Goal: Task Accomplishment & Management: Complete application form

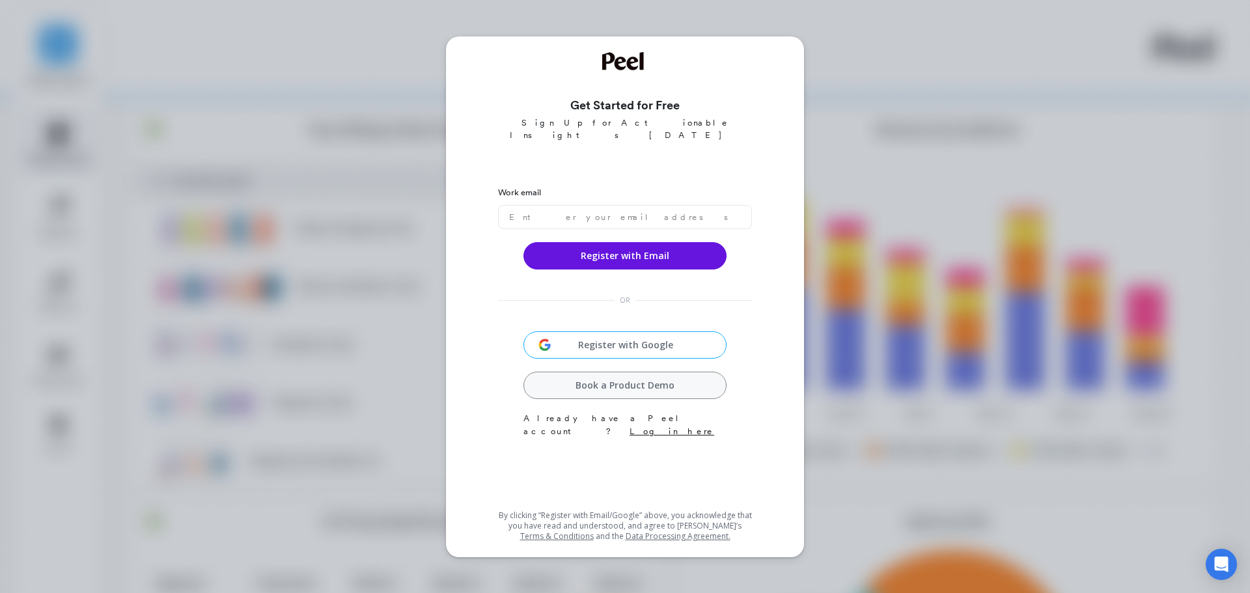
click at [388, 210] on div "Get Started for Free Sign Up for Actionable Insights [DATE] Work email Register…" at bounding box center [625, 296] width 1250 height 593
click at [322, 182] on div "Get Started for Free Sign Up for Actionable Insights [DATE] Work email Register…" at bounding box center [625, 296] width 1250 height 593
click at [342, 109] on div "Get Started for Free Sign Up for Actionable Insights [DATE] Work email Register…" at bounding box center [625, 296] width 1250 height 593
click at [571, 206] on input "email" at bounding box center [625, 217] width 254 height 24
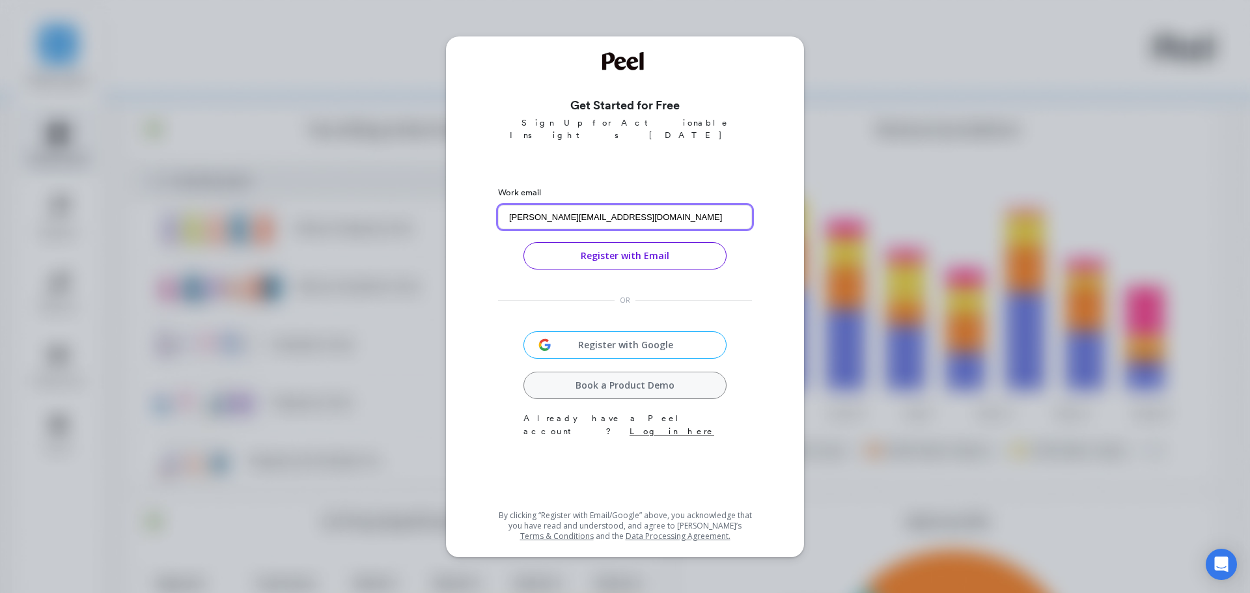
type input "adam@petshop.co.uk"
click at [623, 242] on button "Register with Email" at bounding box center [625, 255] width 203 height 27
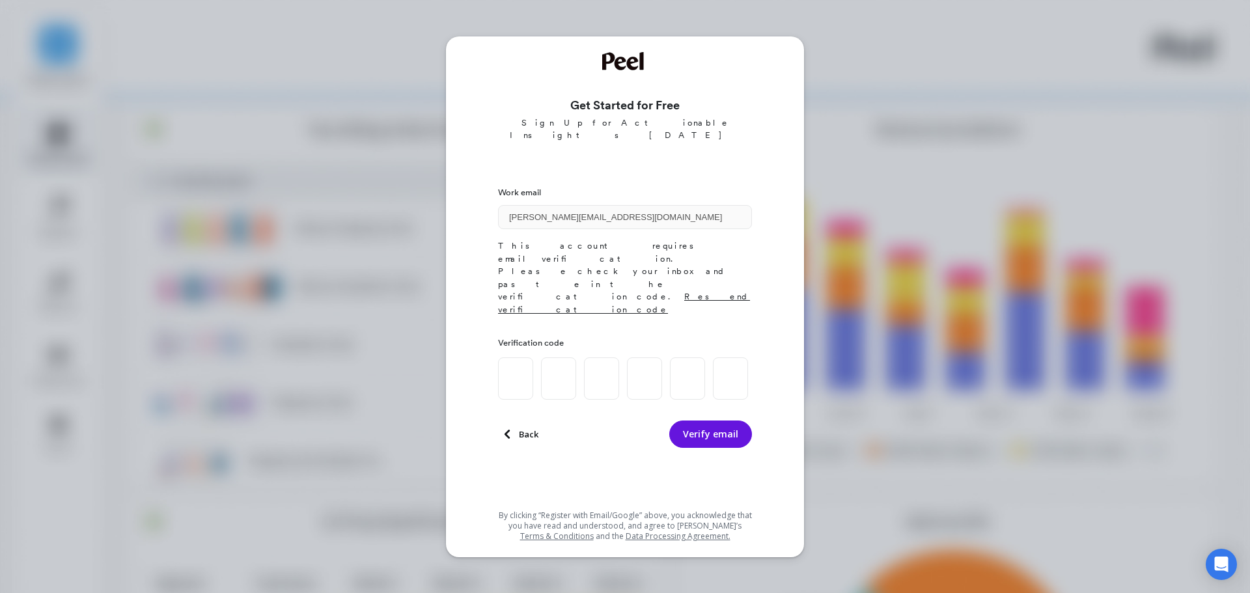
click at [513, 358] on input at bounding box center [515, 379] width 35 height 42
type input "8"
type input "0"
type input "6"
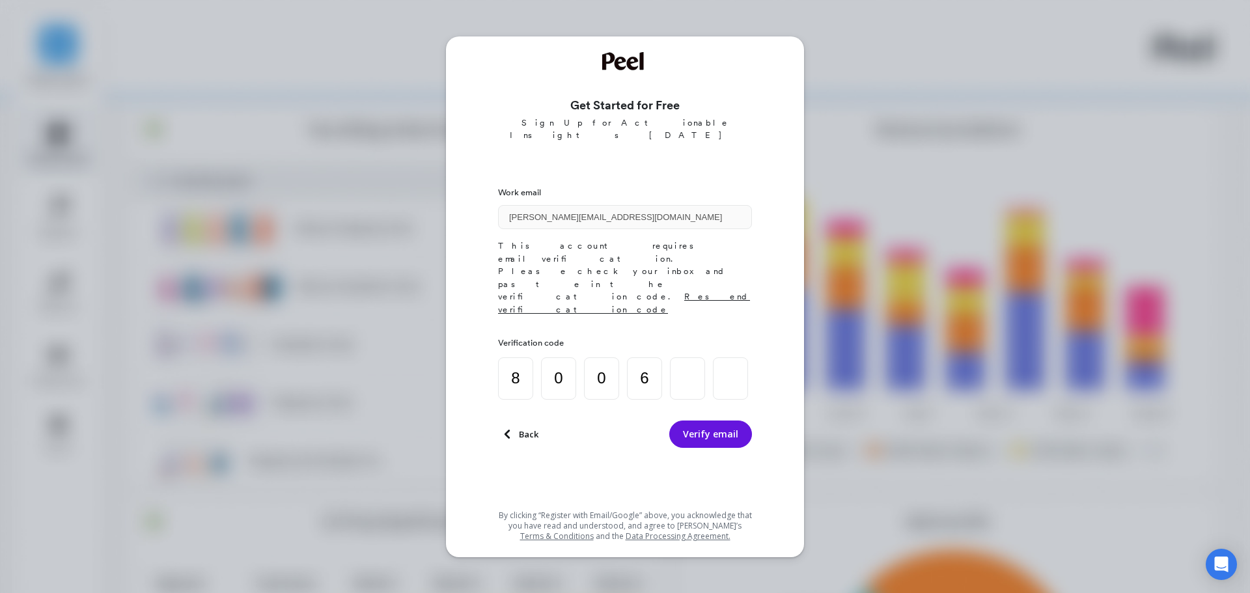
type input "4"
type input "5"
click at [719, 421] on button "Verify email" at bounding box center [711, 434] width 83 height 27
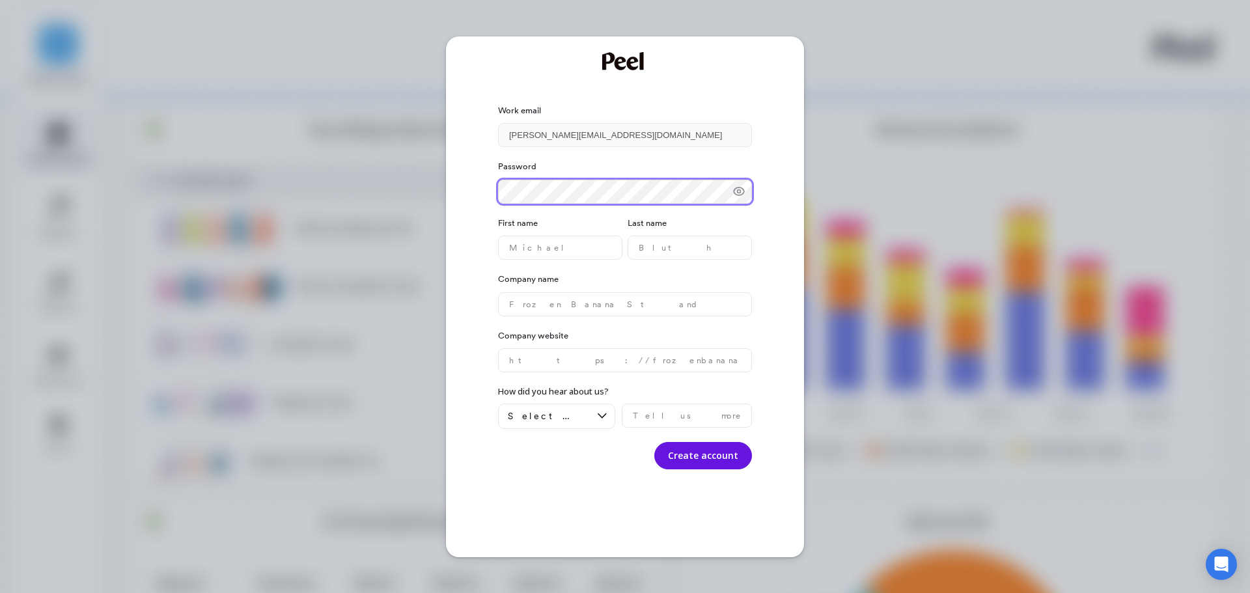
click at [272, 173] on div "Work email adam@petshop.co.uk Password First name Last name Company name Compan…" at bounding box center [625, 296] width 1250 height 593
click at [534, 245] on name "text" at bounding box center [560, 248] width 124 height 24
type name "Adam"
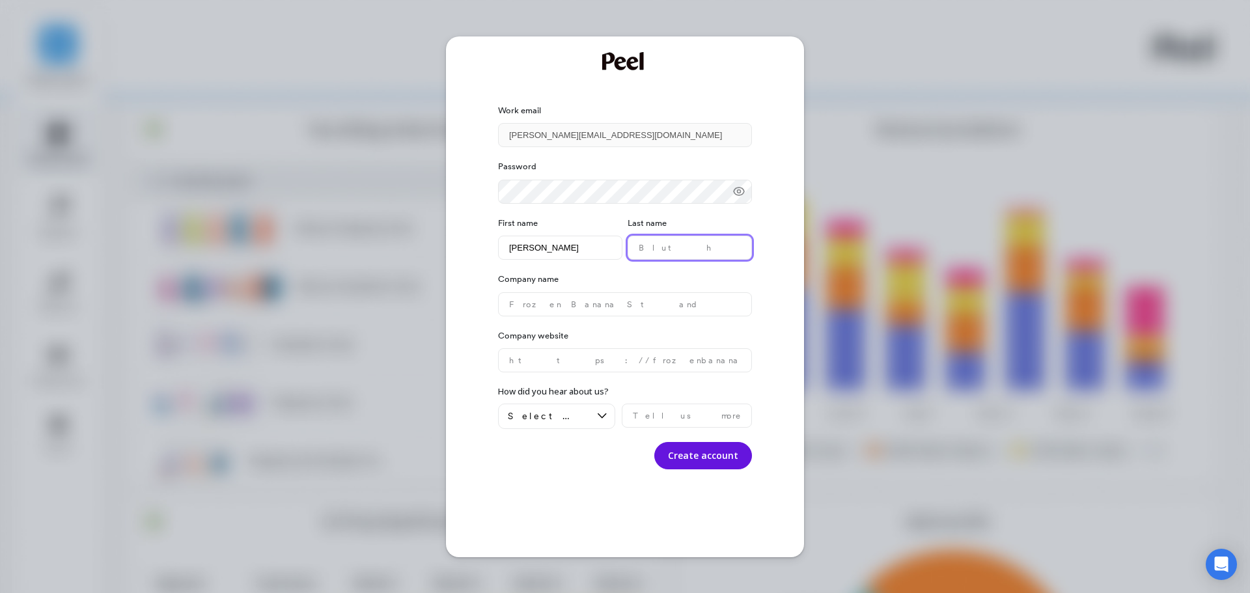
type name "Taylor"
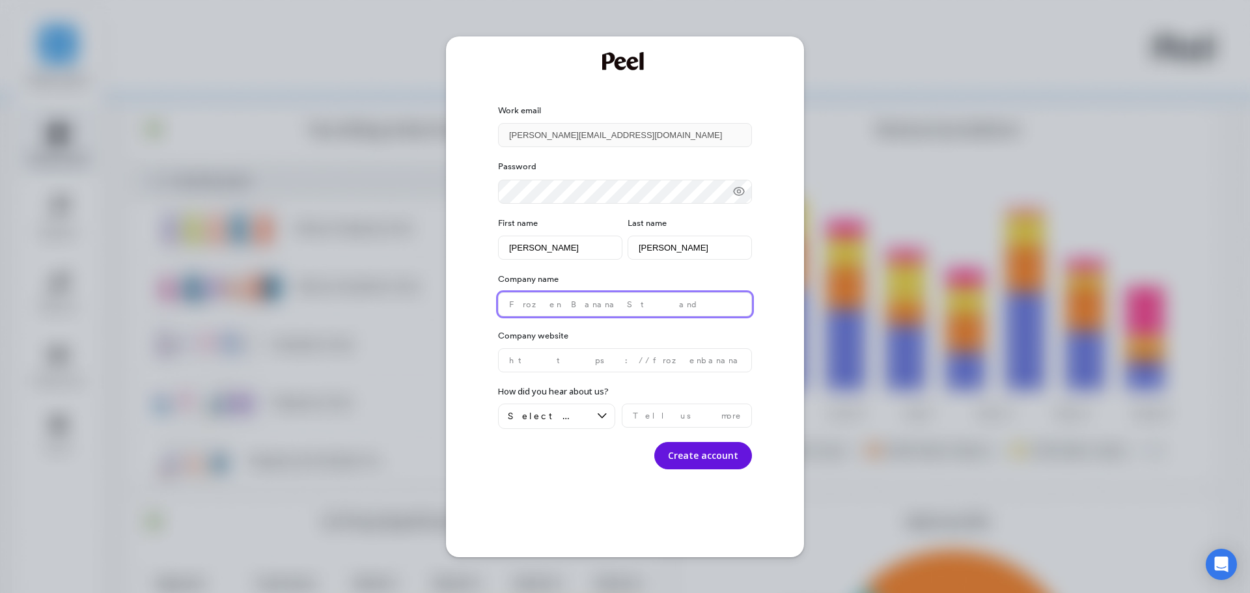
type name "PetShopBowl Ltd"
click at [591, 355] on website "text" at bounding box center [625, 360] width 254 height 24
paste website "https://www.petshop.co.uk/"
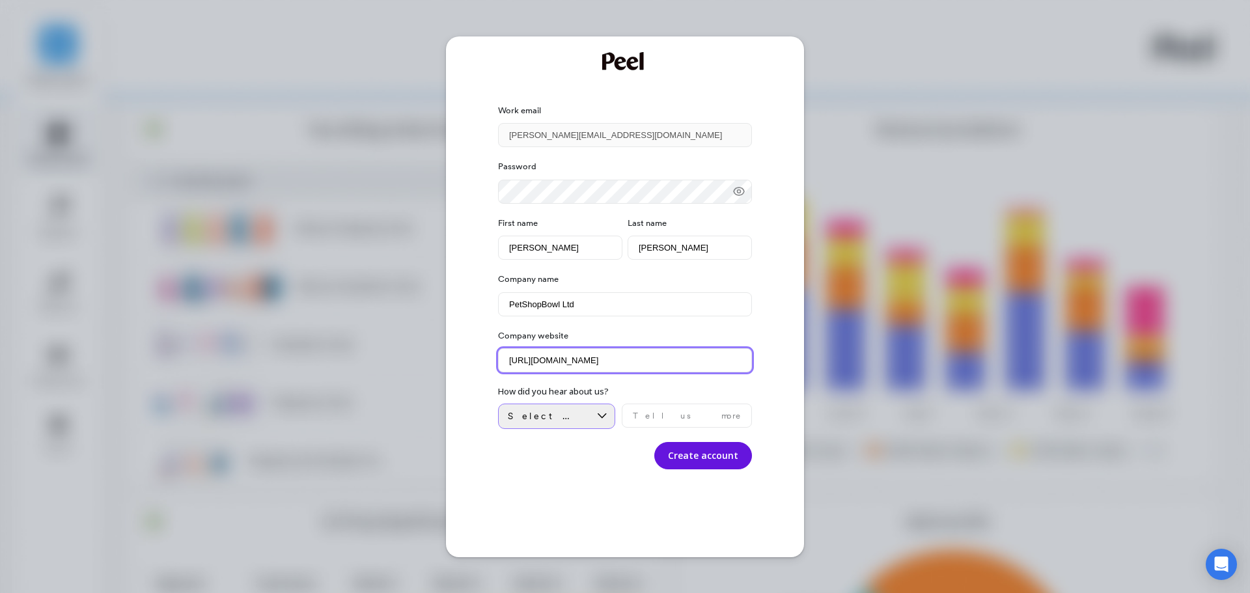
type website "https://www.petshop.co.uk/"
click at [574, 413] on div "Select an option" at bounding box center [549, 416] width 82 height 12
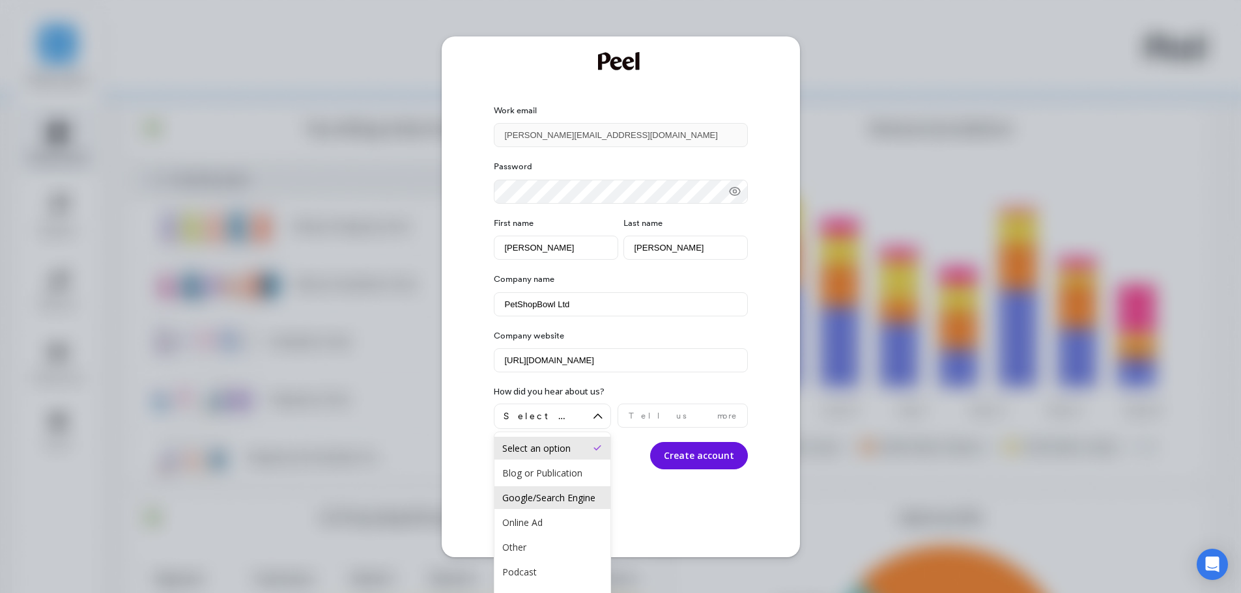
click at [560, 503] on div "Google/Search Engine" at bounding box center [552, 498] width 100 height 12
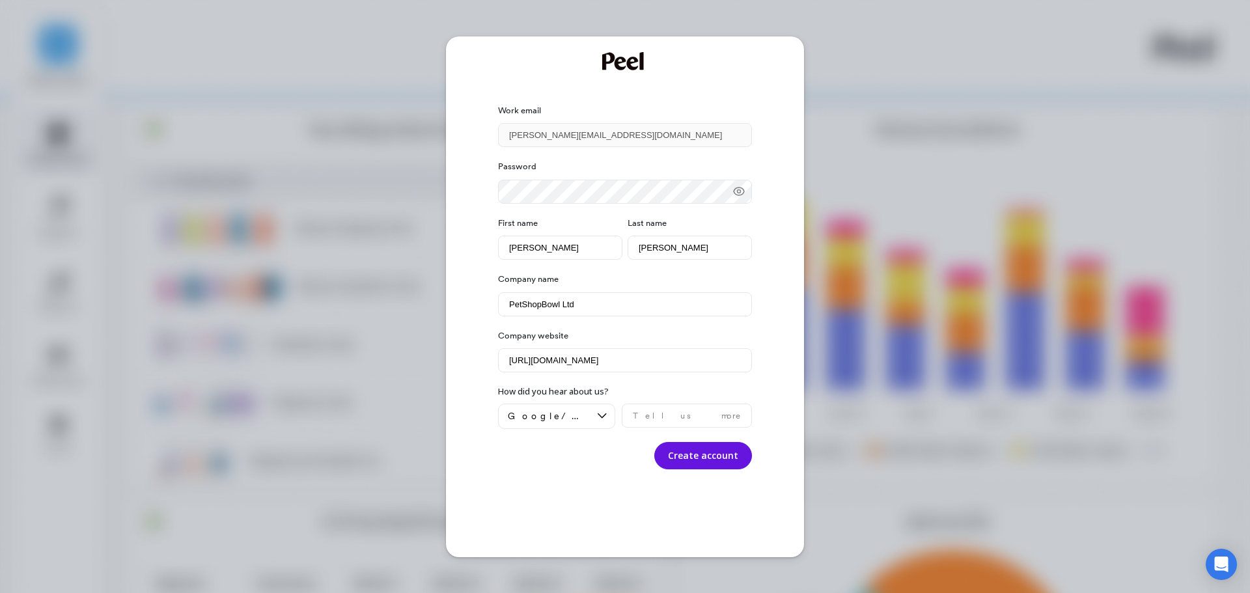
click at [736, 193] on icon at bounding box center [739, 191] width 13 height 13
click at [715, 454] on button "Create account" at bounding box center [704, 455] width 98 height 27
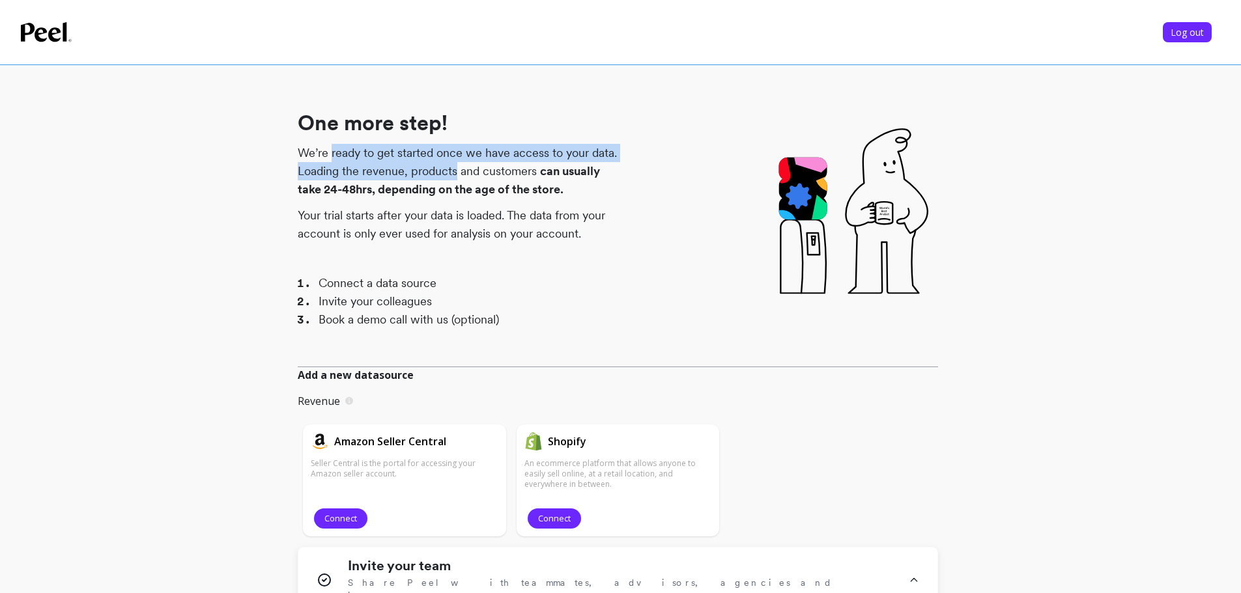
drag, startPoint x: 333, startPoint y: 160, endPoint x: 456, endPoint y: 167, distance: 123.3
click at [456, 167] on p "We’re ready to get started once we have access to your data. Loading the revenu…" at bounding box center [458, 171] width 320 height 55
click at [401, 276] on li "Connect a data source" at bounding box center [468, 283] width 300 height 18
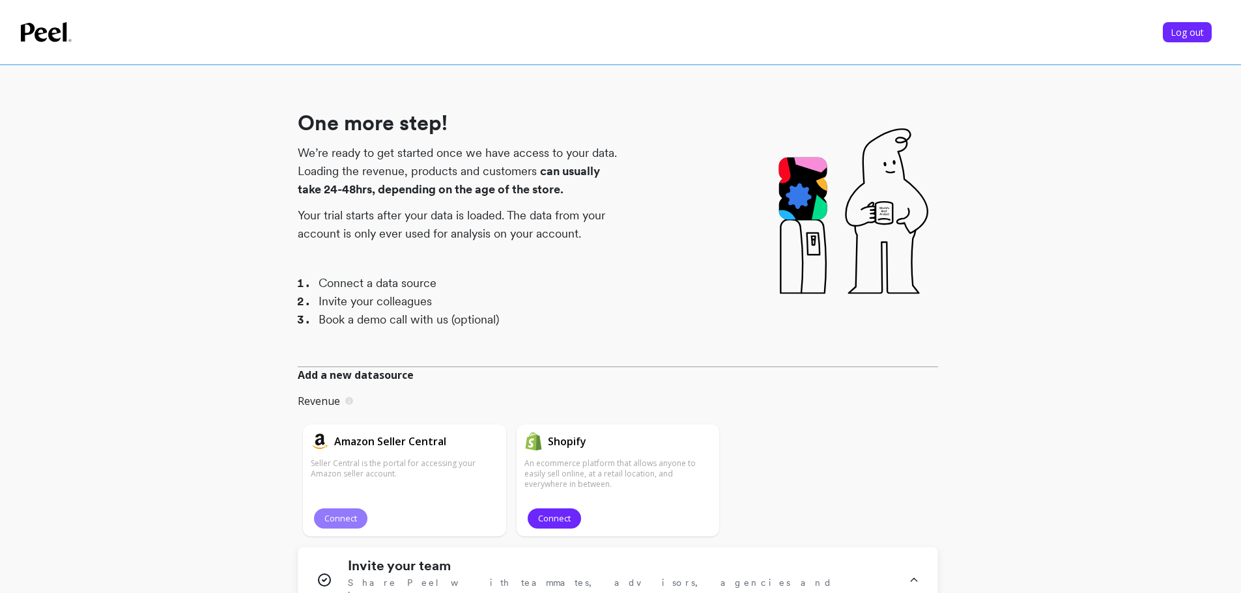
click at [351, 515] on span "Connect" at bounding box center [340, 519] width 33 height 12
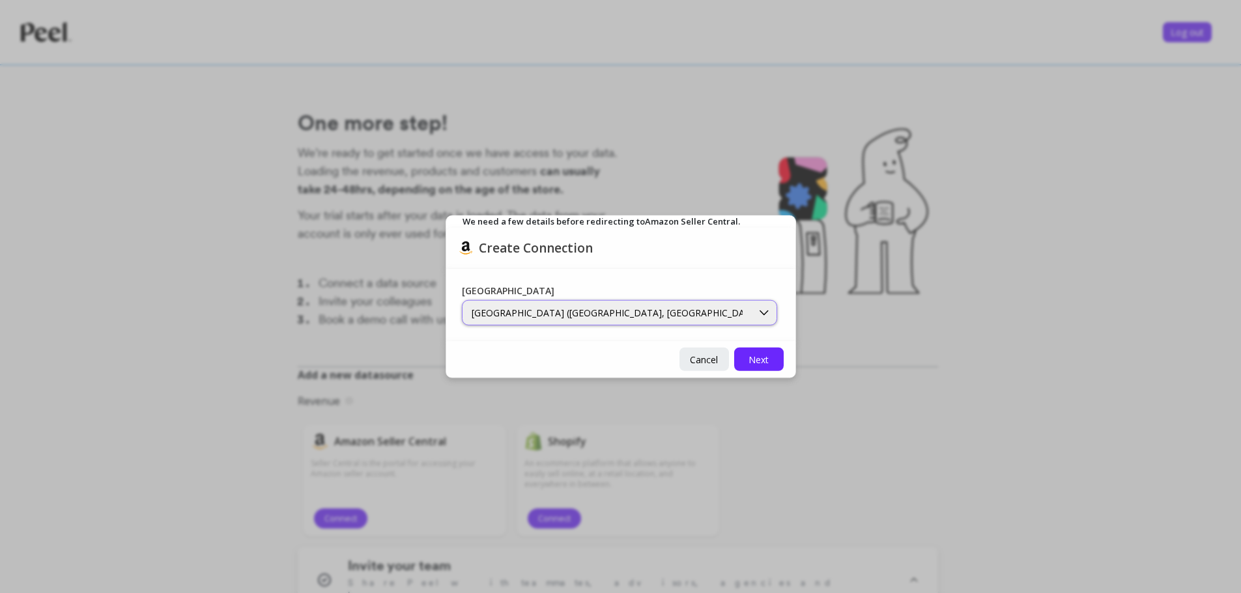
click at [674, 309] on div "North America (Canada, US, Mexico, and Brazil marketplaces)" at bounding box center [607, 313] width 271 height 12
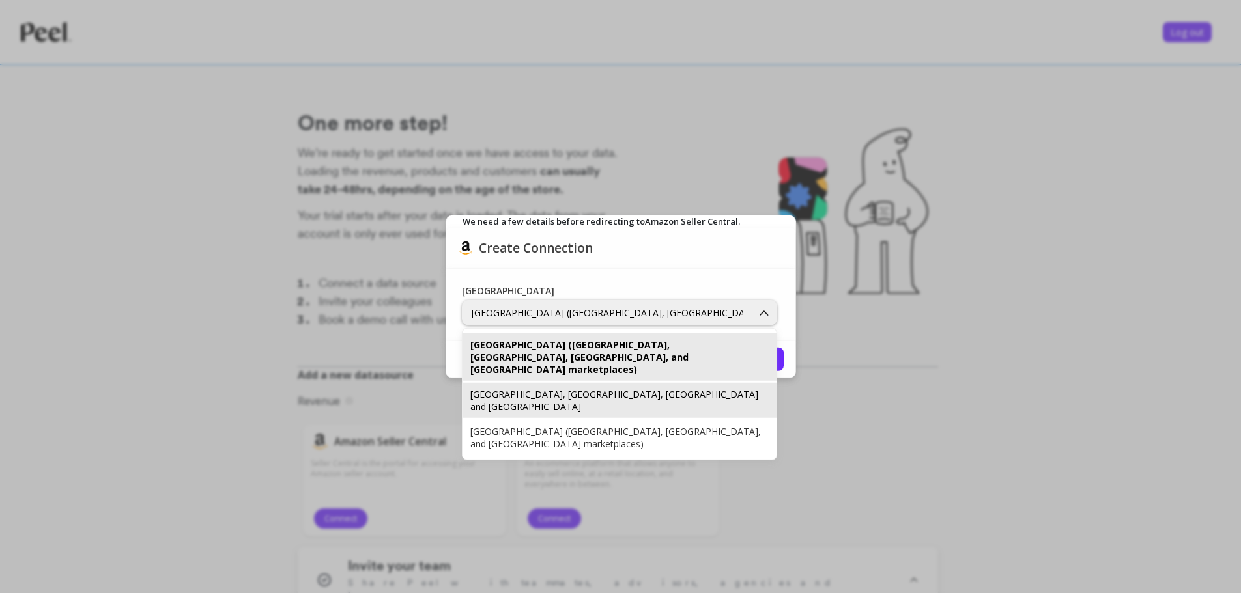
click at [630, 383] on div "Europe, India, United Arab Emirates and North Africa" at bounding box center [619, 400] width 314 height 35
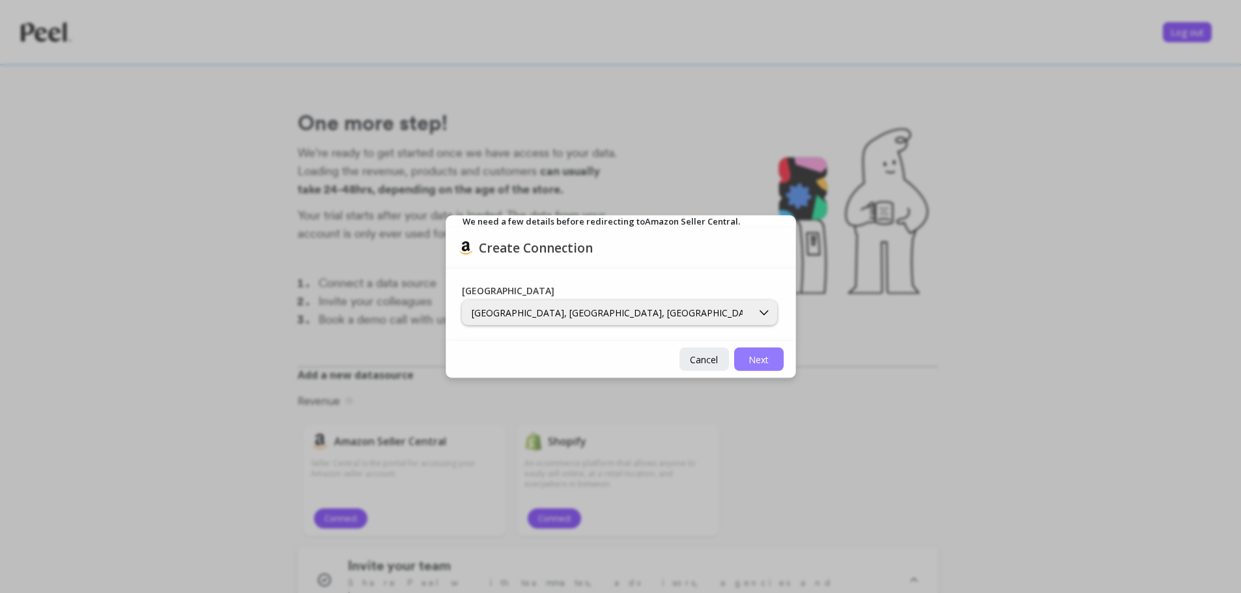
click at [772, 361] on button "Next" at bounding box center [758, 359] width 49 height 23
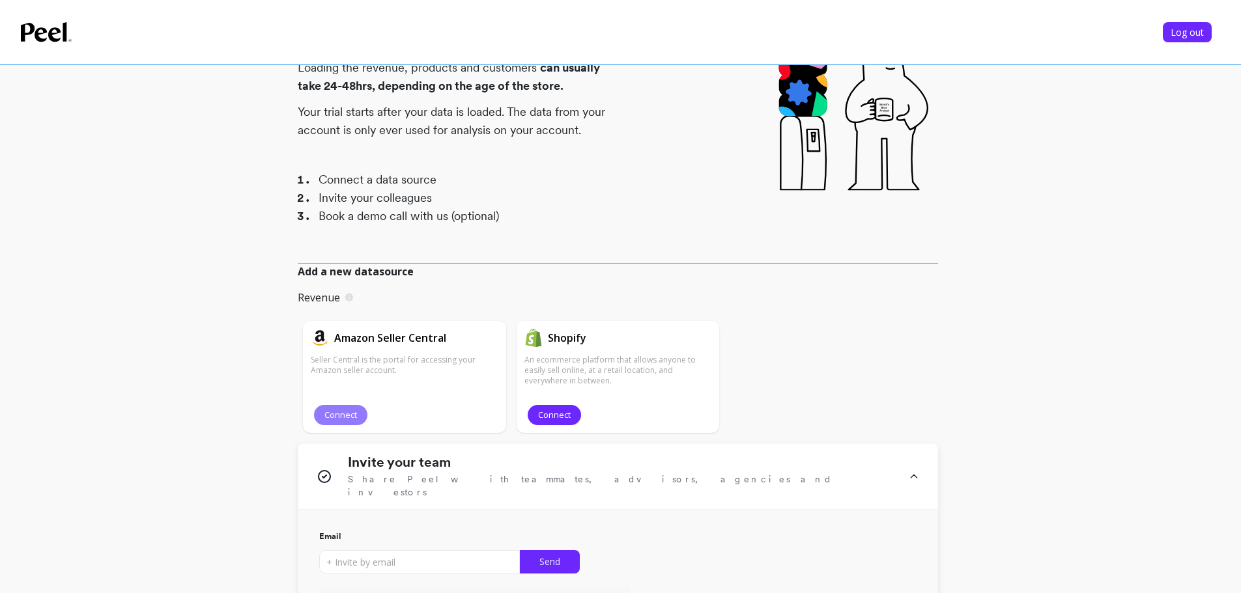
scroll to position [102, 0]
click at [349, 408] on button "Connect" at bounding box center [340, 417] width 53 height 20
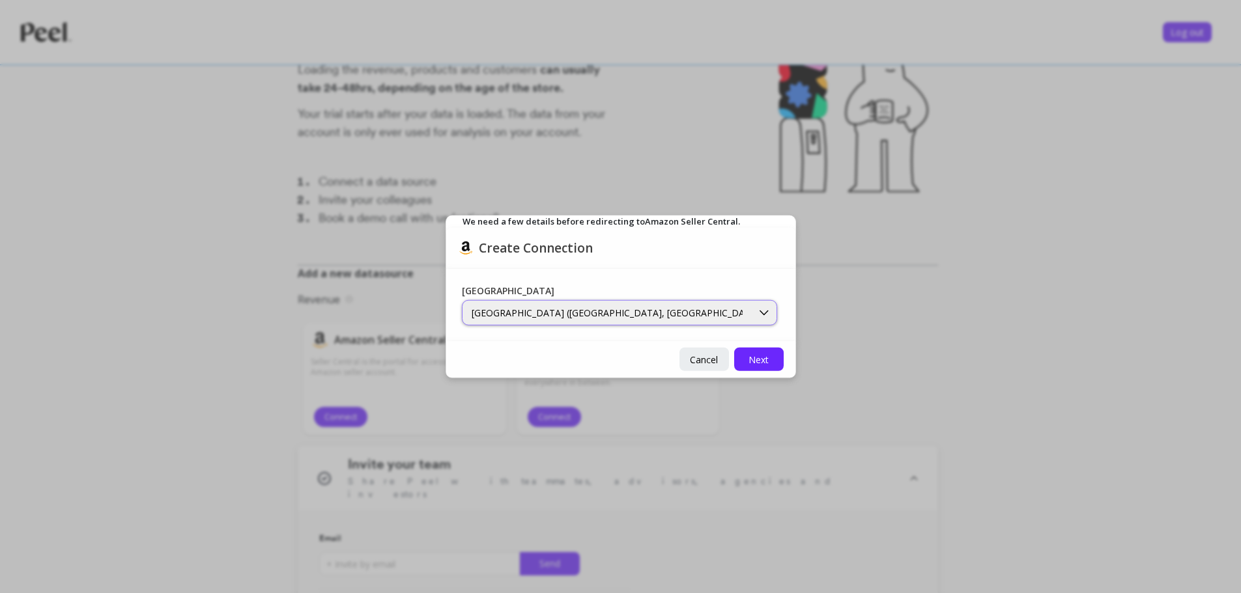
click at [710, 314] on div "North America (Canada, US, Mexico, and Brazil marketplaces)" at bounding box center [607, 313] width 271 height 12
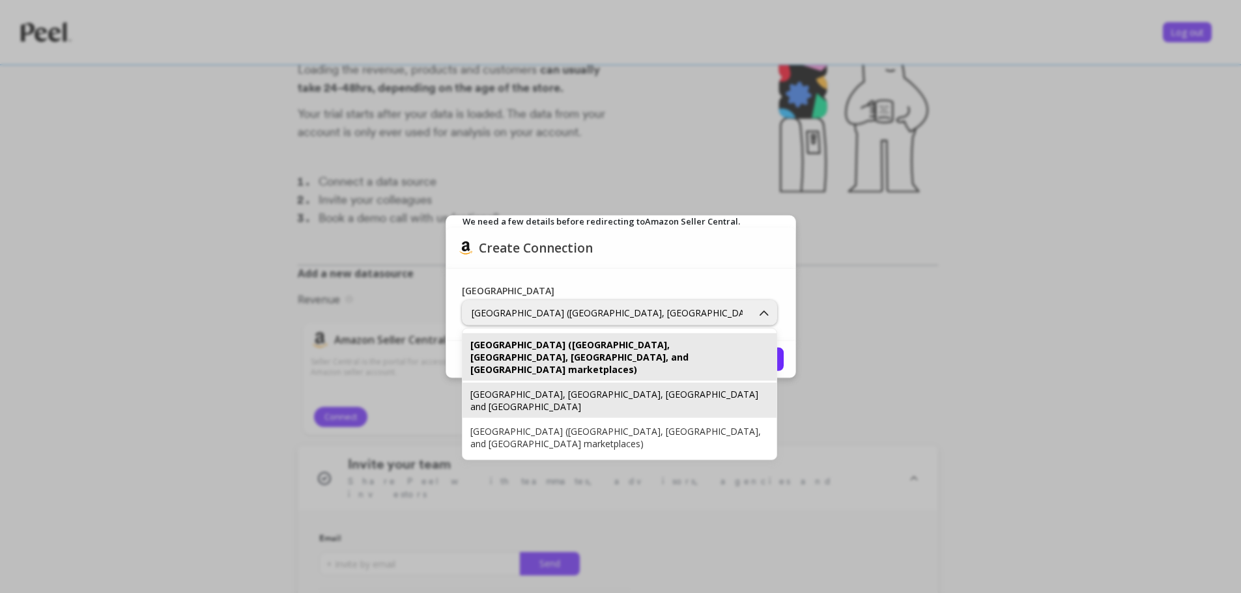
click at [555, 388] on div "Europe, India, United Arab Emirates and North Africa" at bounding box center [619, 400] width 298 height 25
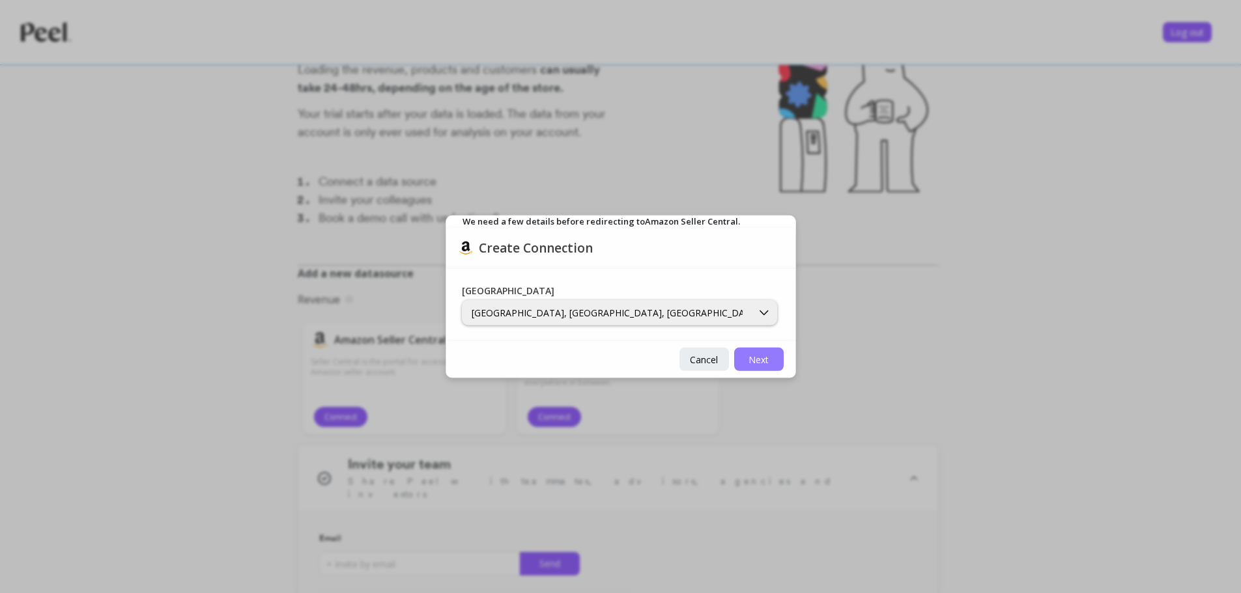
click at [761, 353] on span "Next" at bounding box center [758, 359] width 20 height 12
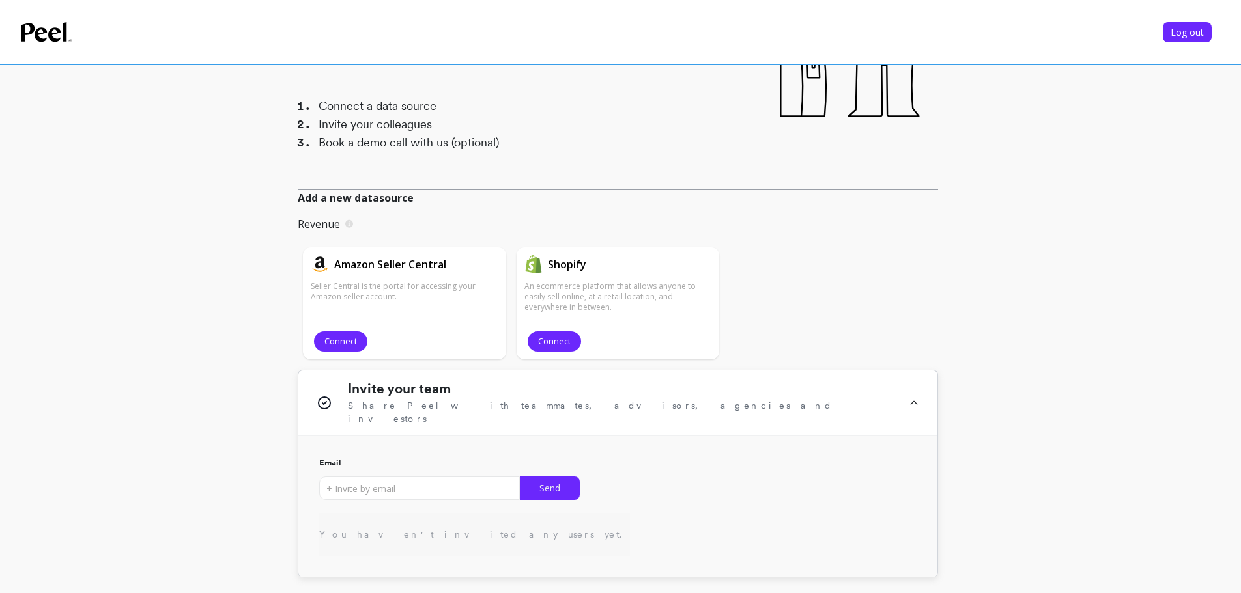
scroll to position [297, 0]
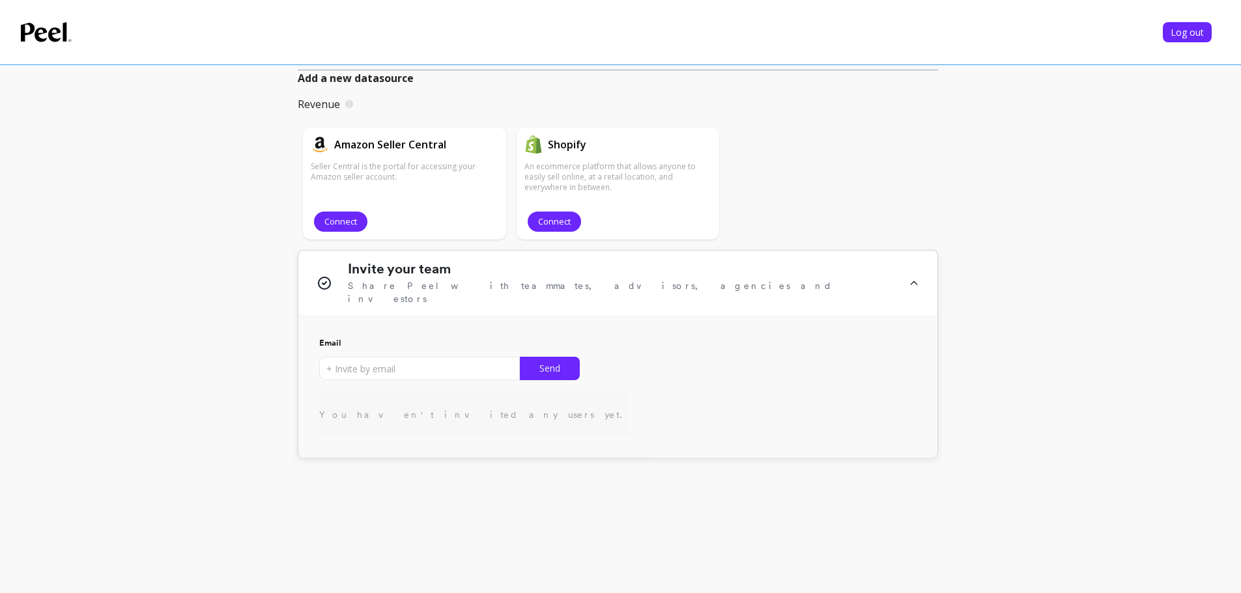
click at [914, 275] on icon at bounding box center [914, 283] width 10 height 44
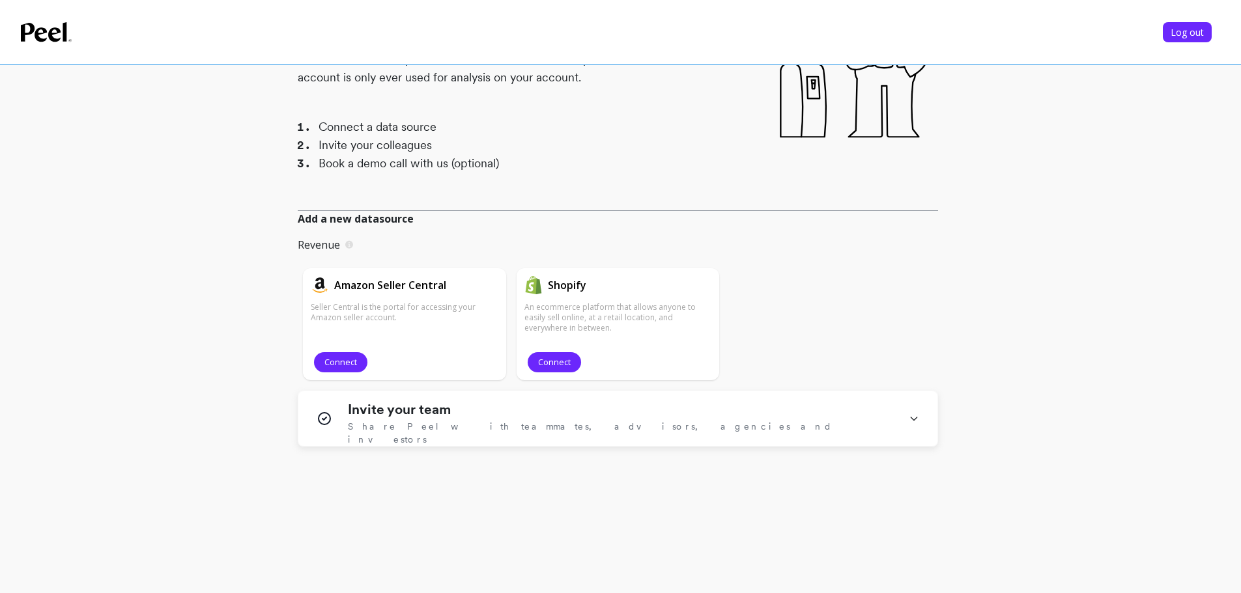
scroll to position [156, 0]
click at [59, 29] on icon at bounding box center [46, 32] width 51 height 20
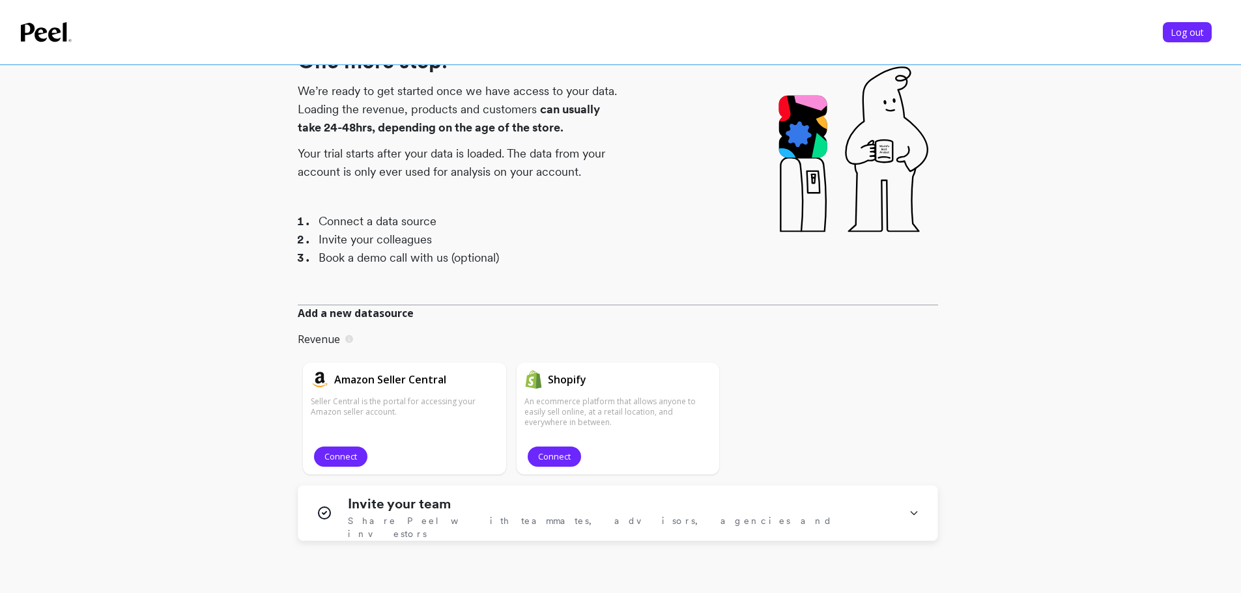
scroll to position [0, 0]
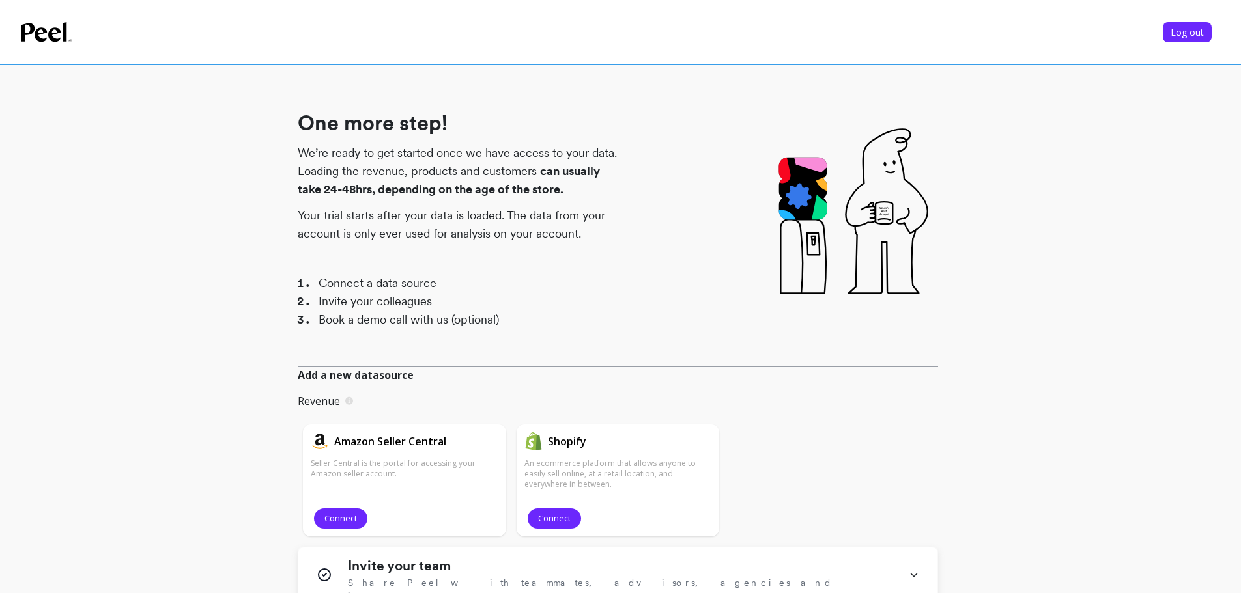
click at [334, 281] on li "Connect a data source" at bounding box center [468, 283] width 300 height 18
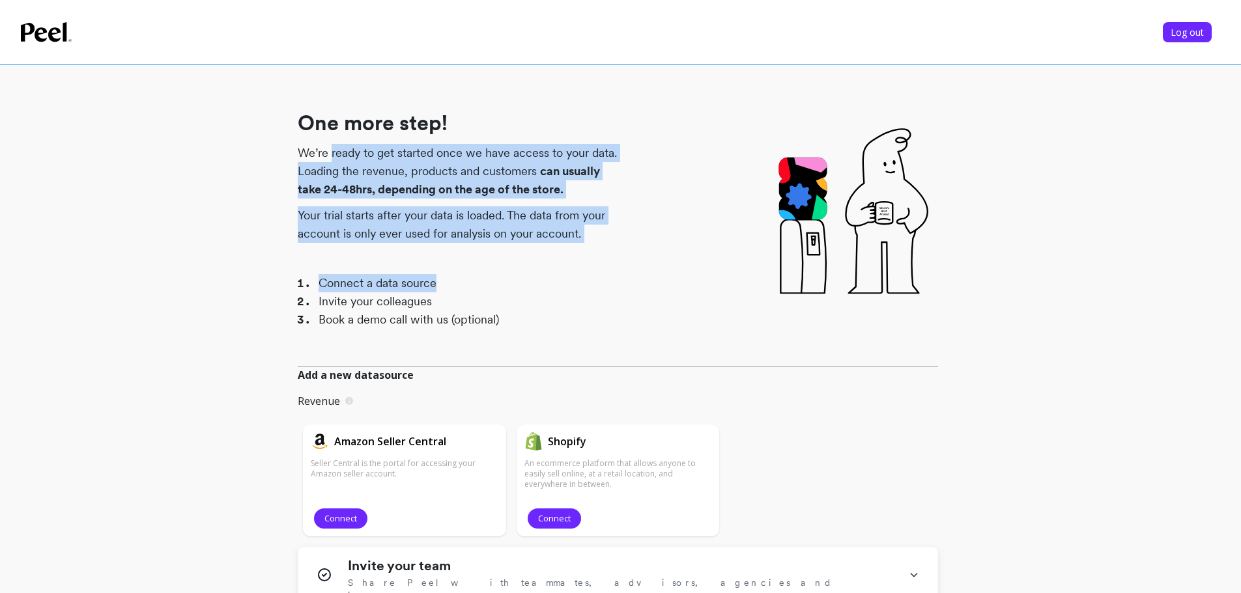
drag, startPoint x: 331, startPoint y: 155, endPoint x: 651, endPoint y: 255, distance: 335.1
click at [651, 255] on div "One more step! We’re ready to get started once we have access to your data. Loa…" at bounding box center [618, 229] width 640 height 277
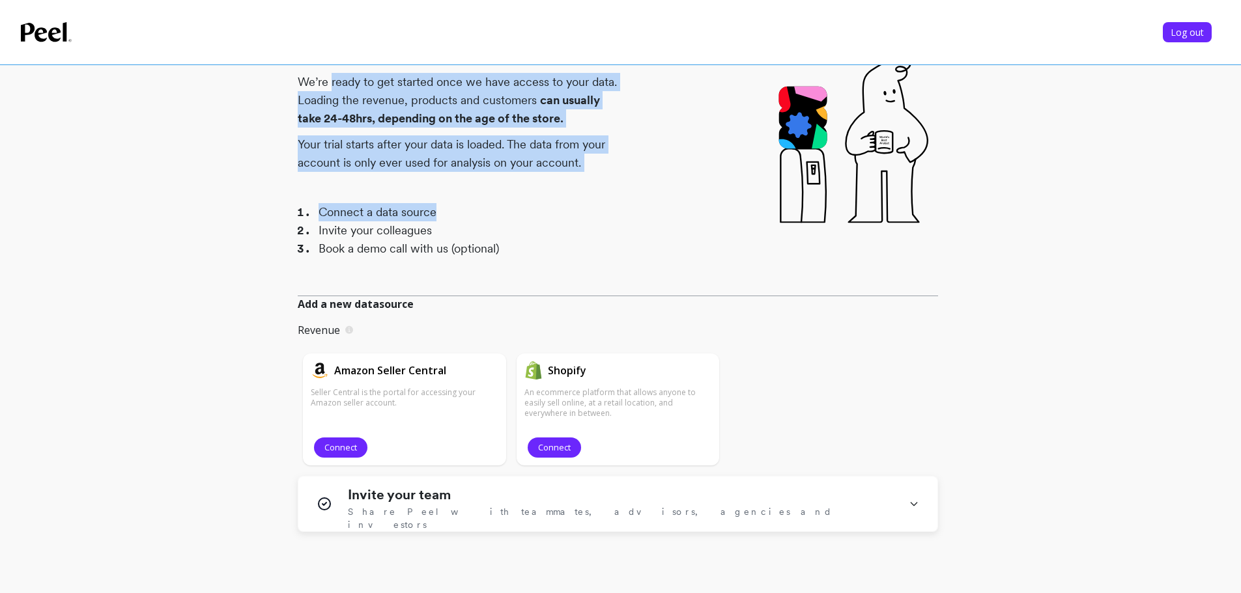
scroll to position [156, 0]
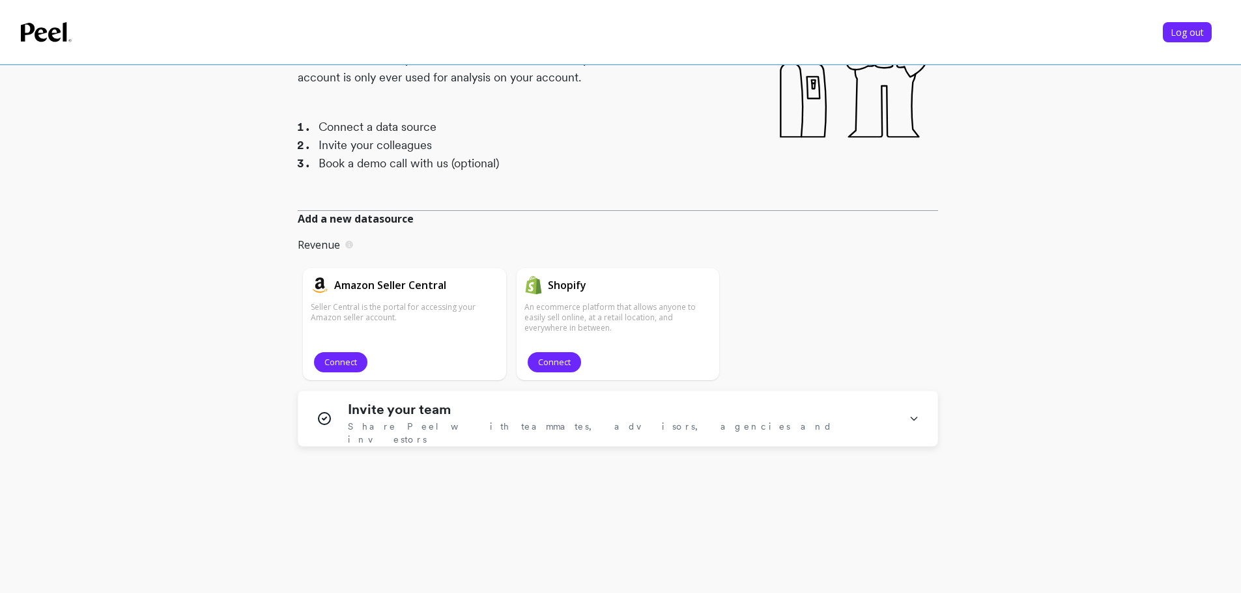
drag, startPoint x: 56, startPoint y: 25, endPoint x: 160, endPoint y: 1, distance: 106.3
click at [57, 25] on icon at bounding box center [46, 32] width 51 height 20
